Goal: Information Seeking & Learning: Find specific fact

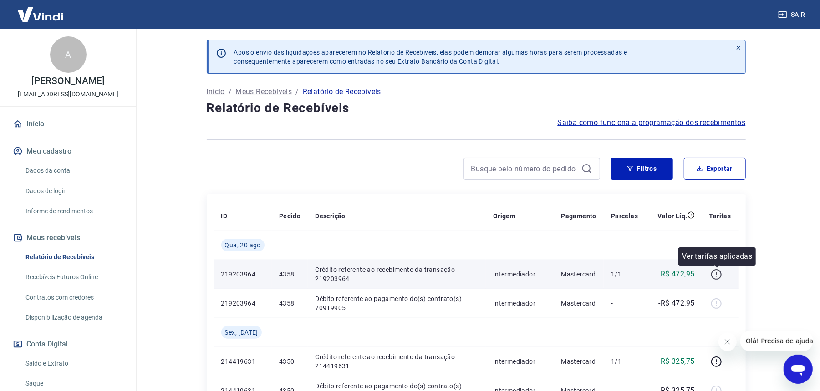
click at [718, 274] on icon "button" at bounding box center [716, 274] width 11 height 11
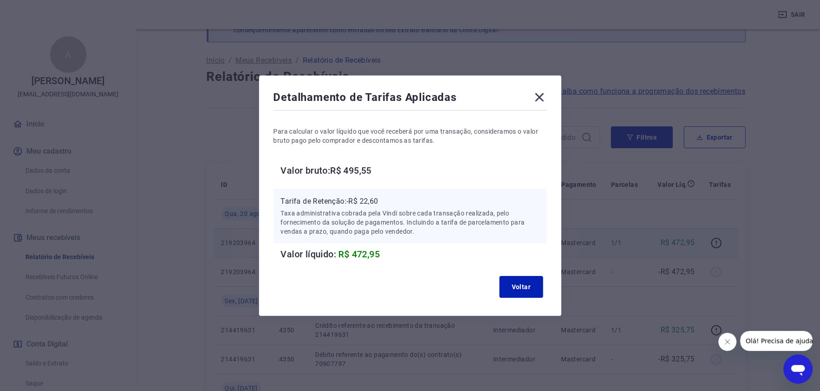
scroll to position [61, 0]
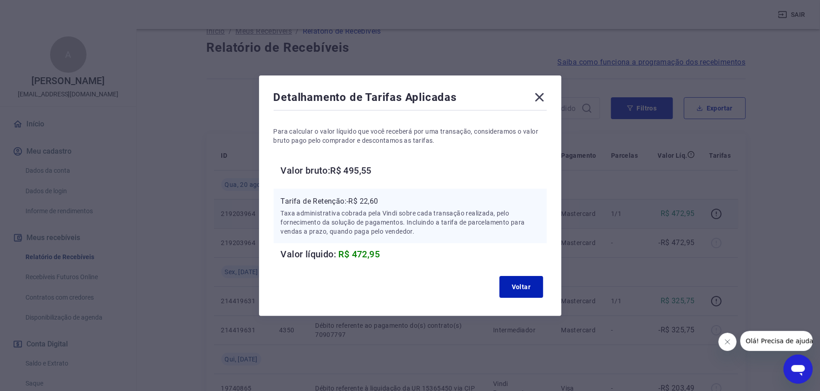
click at [540, 92] on icon at bounding box center [539, 97] width 15 height 15
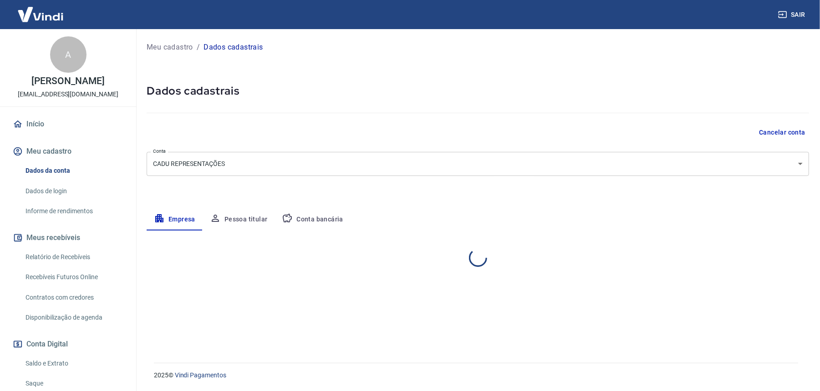
select select "SP"
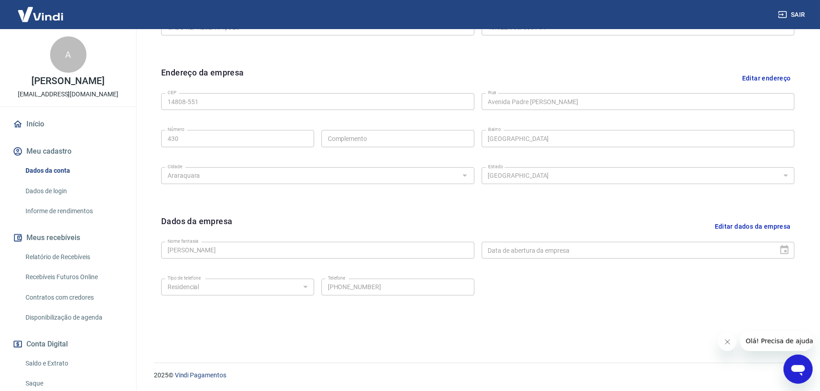
scroll to position [83, 0]
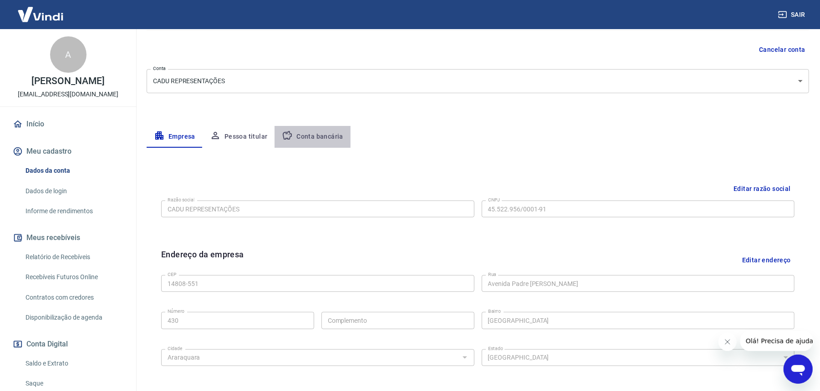
click at [332, 135] on button "Conta bancária" at bounding box center [312, 137] width 76 height 22
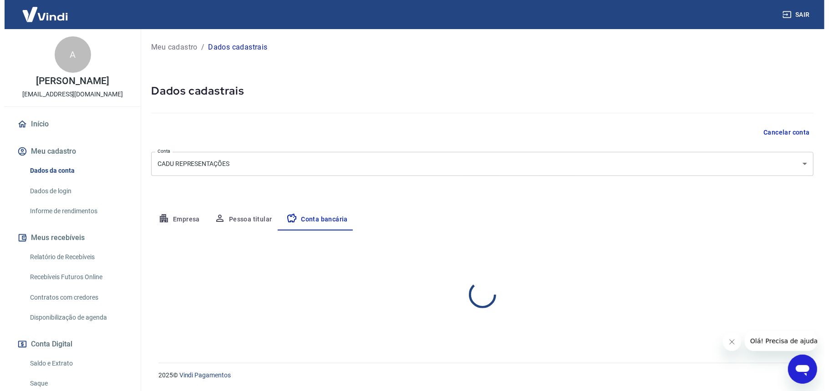
scroll to position [0, 0]
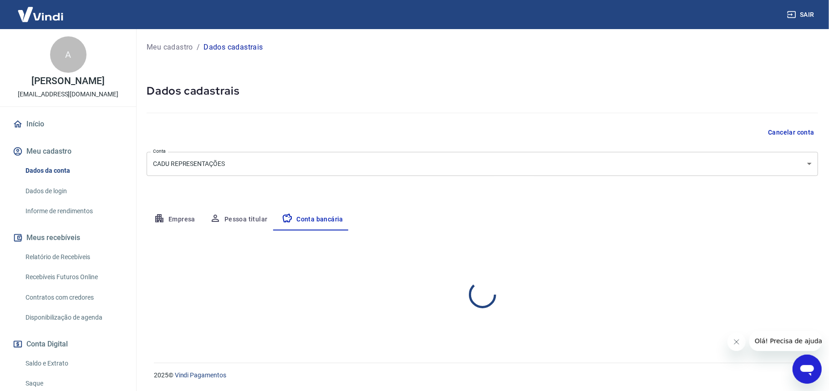
select select "1"
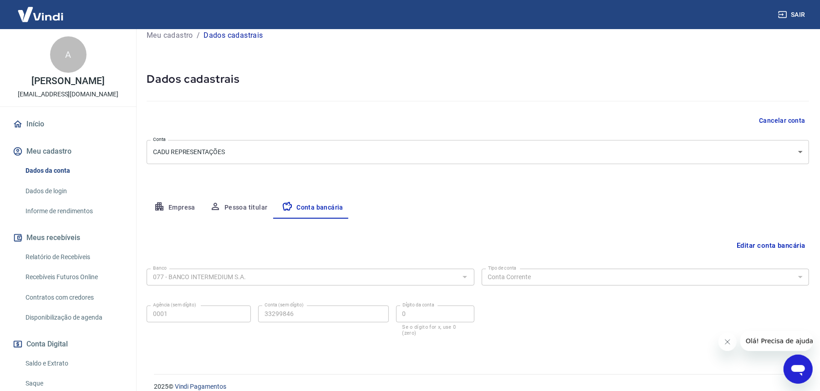
scroll to position [24, 0]
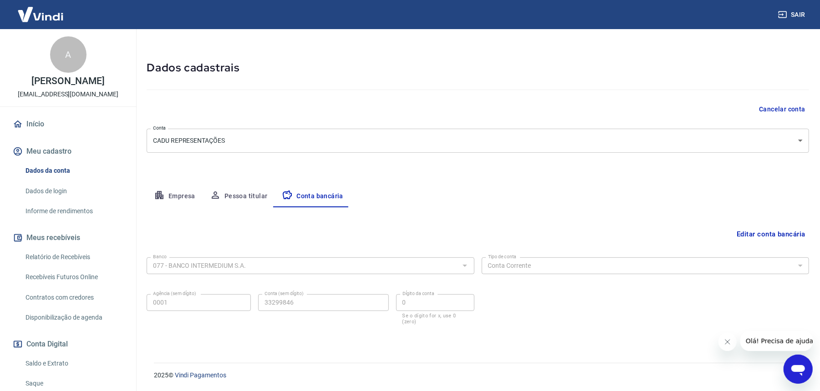
click at [54, 259] on link "Relatório de Recebíveis" at bounding box center [73, 257] width 103 height 19
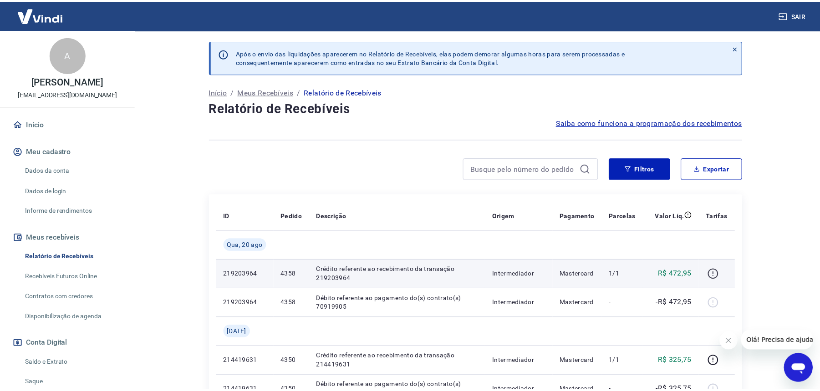
scroll to position [61, 0]
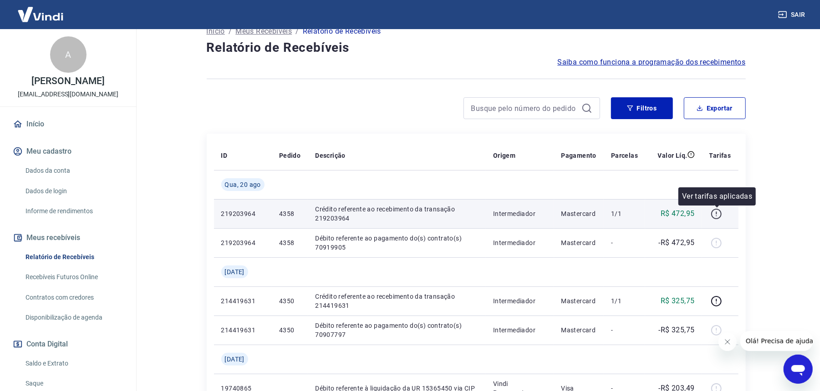
click at [720, 212] on icon "button" at bounding box center [716, 213] width 11 height 11
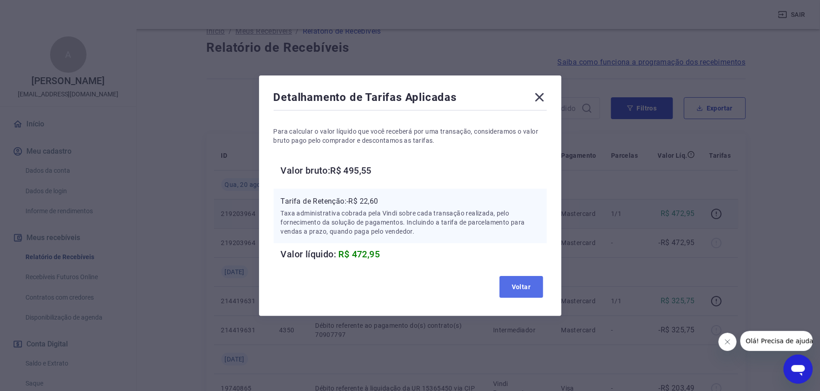
click at [536, 289] on button "Voltar" at bounding box center [521, 287] width 44 height 22
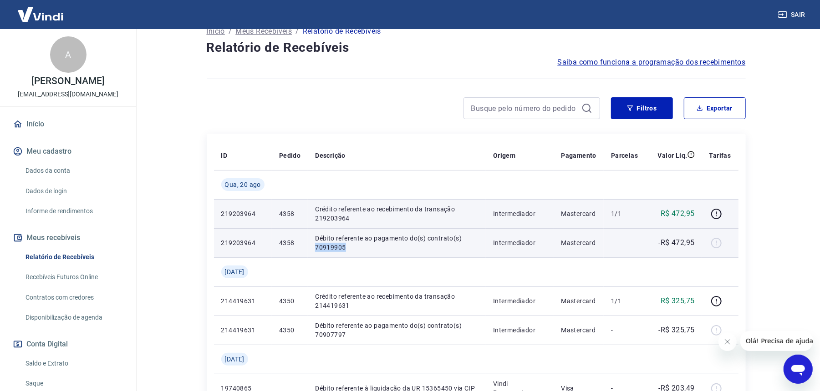
drag, startPoint x: 346, startPoint y: 244, endPoint x: 315, endPoint y: 248, distance: 30.7
click at [315, 248] on p "Débito referente ao pagamento do(s) contrato(s) 70919905" at bounding box center [396, 243] width 163 height 18
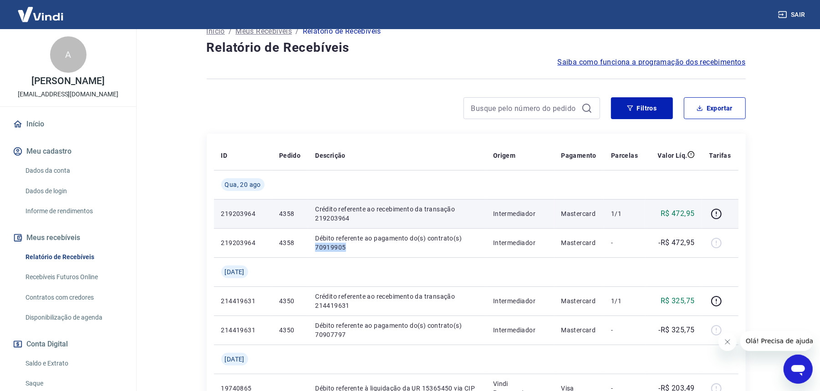
copy p "70919905"
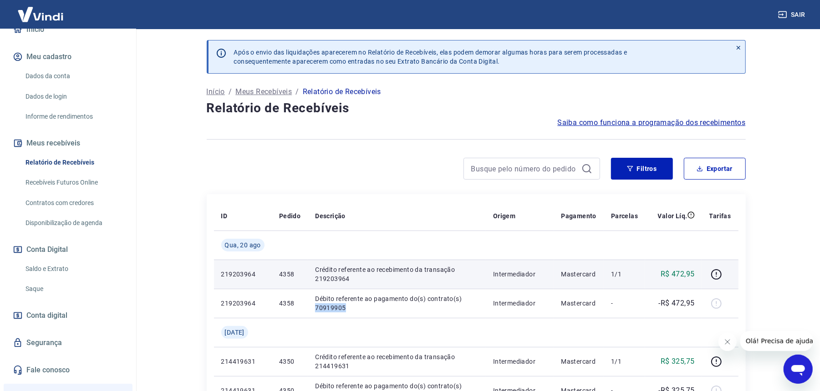
scroll to position [121, 0]
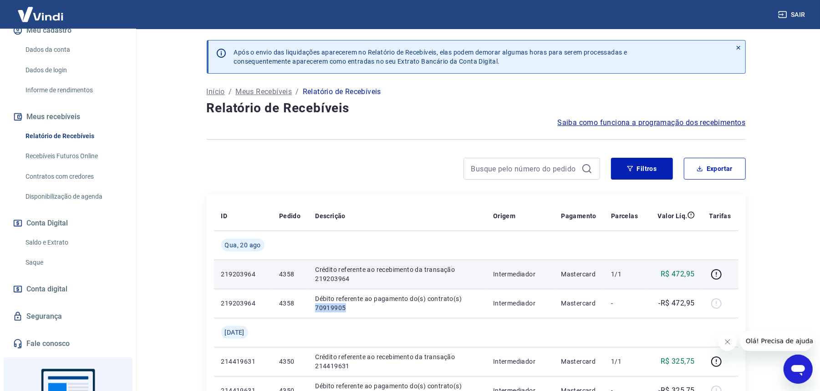
click at [81, 178] on link "Contratos com credores" at bounding box center [73, 177] width 103 height 19
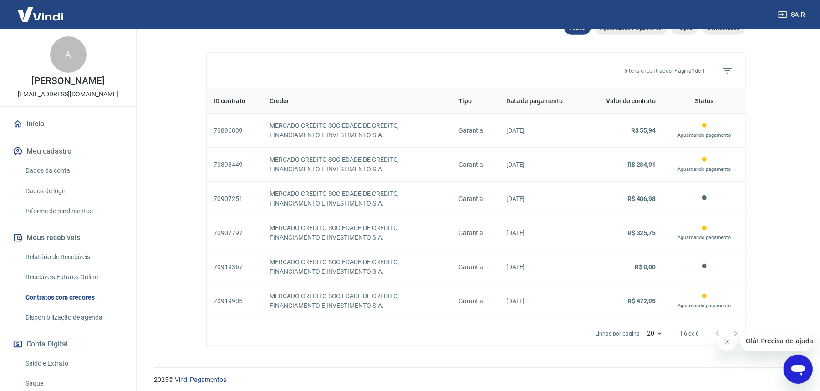
scroll to position [319, 0]
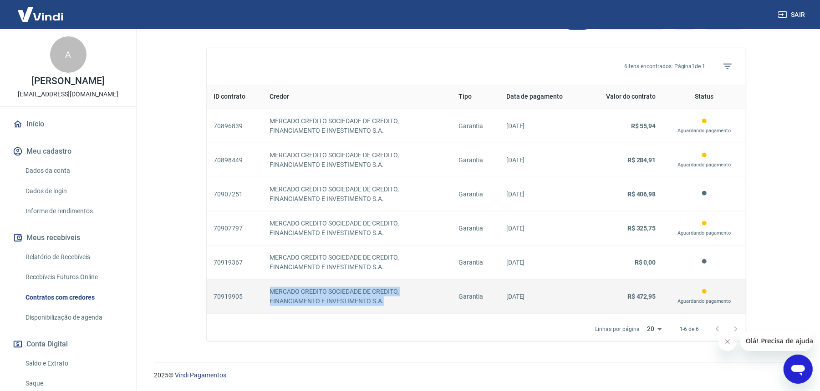
drag, startPoint x: 267, startPoint y: 289, endPoint x: 385, endPoint y: 303, distance: 119.2
click at [385, 303] on td "MERCADO CREDITO SOCIEDADE DE CREDITO, FINANCIAMENTO E INVESTIMENTO S.A." at bounding box center [357, 297] width 188 height 34
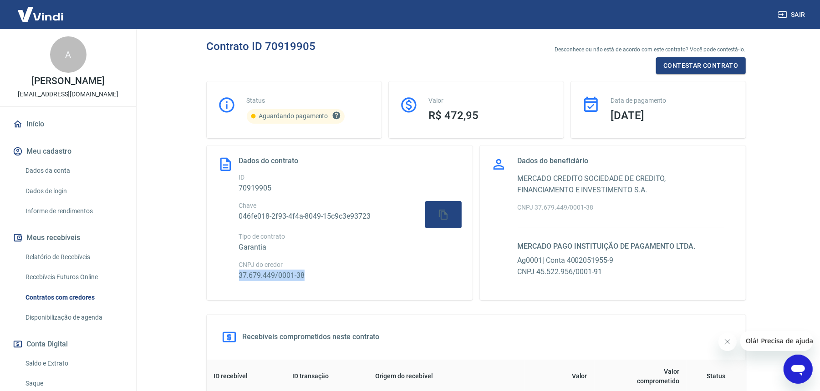
drag, startPoint x: 238, startPoint y: 277, endPoint x: 311, endPoint y: 277, distance: 73.7
click at [311, 277] on div "Dados do contrato ID 70919905 Chave 046fe018-2f93-4f4a-8049-15c9c3e93723 Tipo d…" at bounding box center [340, 223] width 266 height 155
copy span "37.679.449/0001-38"
click at [533, 48] on div "Desconhece ou não está de acordo com este contrato? Você pode contestá-lo. Cont…" at bounding box center [476, 60] width 539 height 29
